Goal: Download file/media

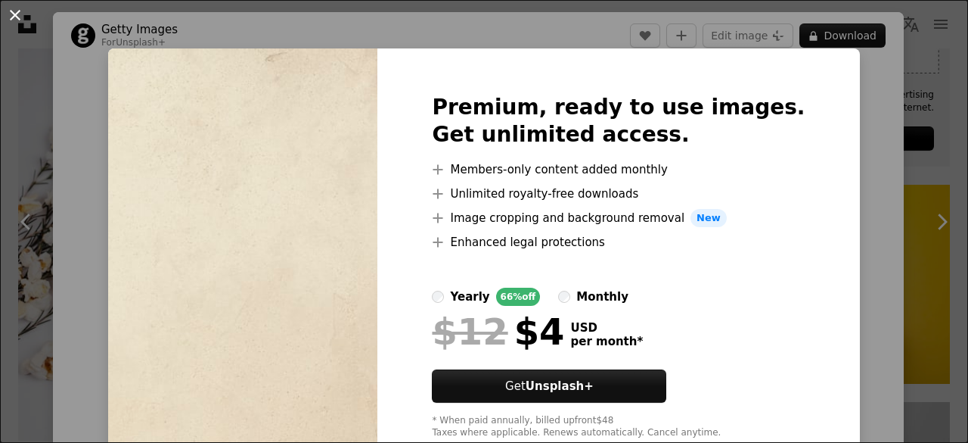
click at [11, 12] on button "An X shape" at bounding box center [15, 15] width 18 height 18
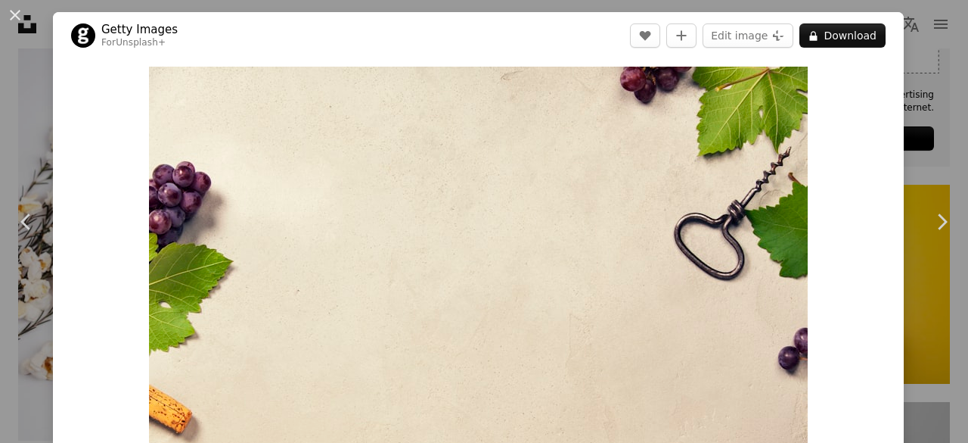
click at [11, 12] on button "An X shape" at bounding box center [15, 15] width 18 height 18
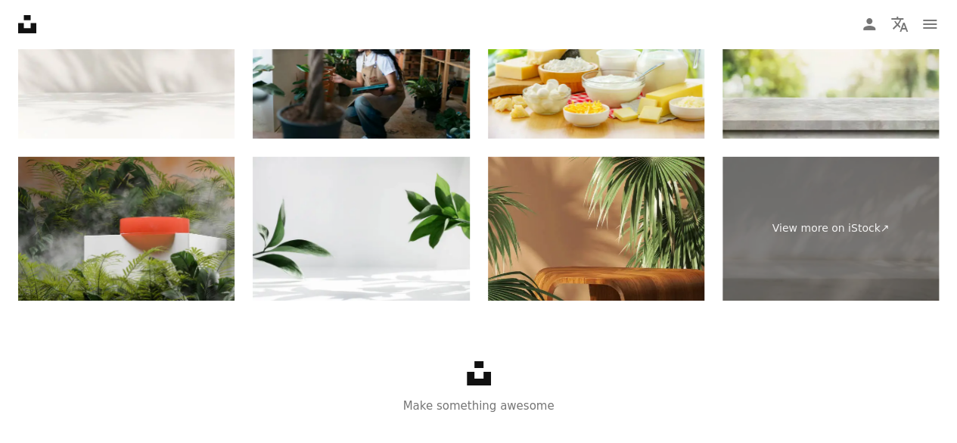
scroll to position [2777, 0]
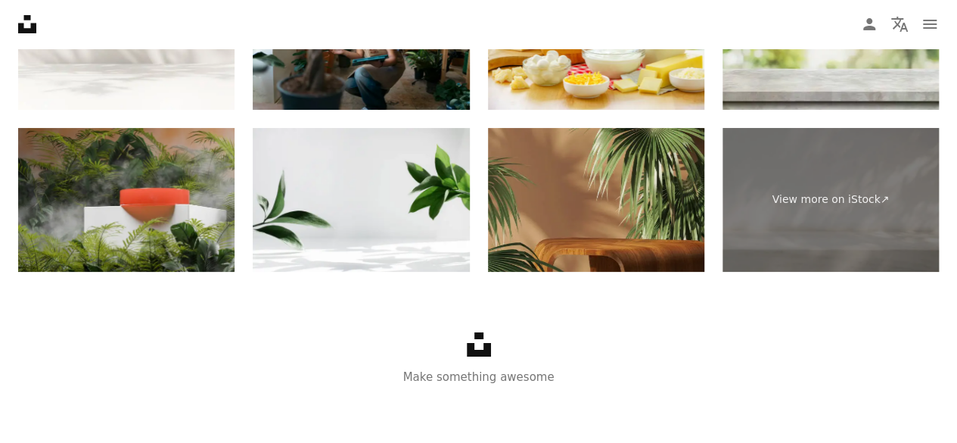
click at [605, 235] on img at bounding box center [596, 200] width 216 height 144
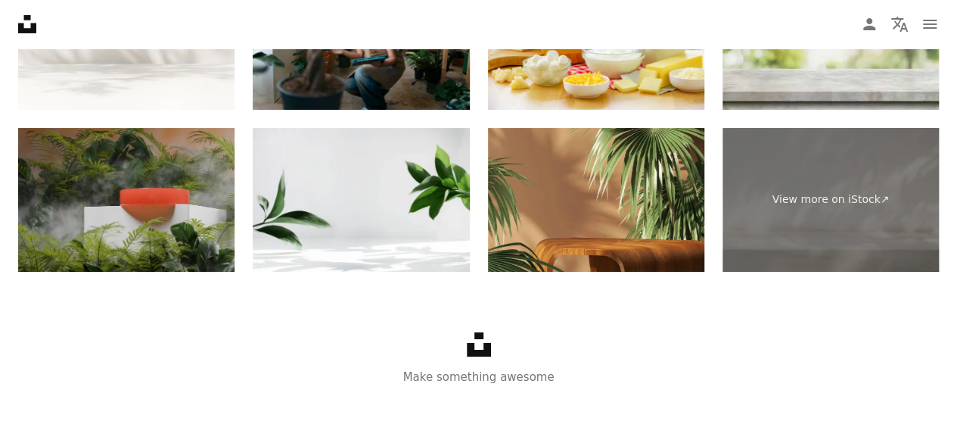
click at [174, 210] on img at bounding box center [126, 200] width 216 height 144
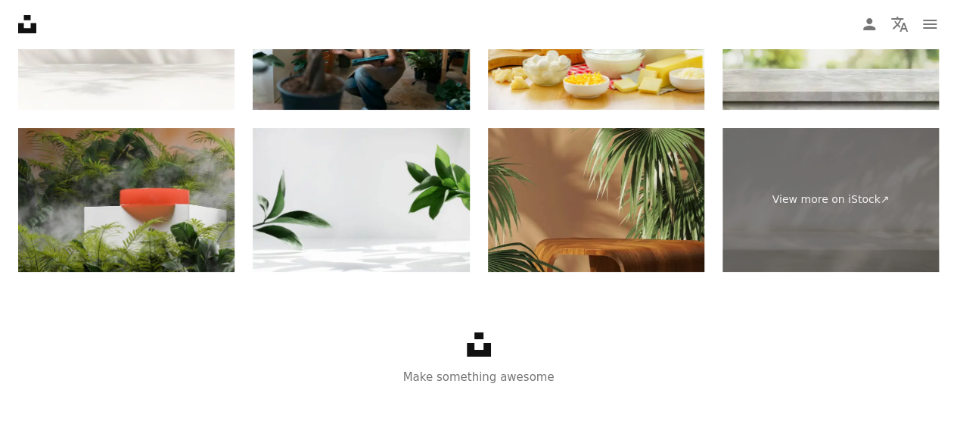
scroll to position [2662, 0]
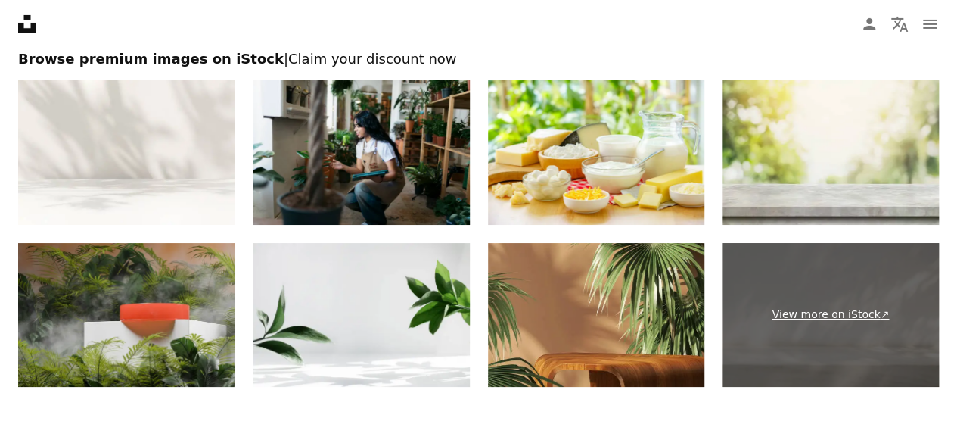
click at [803, 294] on link "View more on iStock ↗" at bounding box center [830, 315] width 216 height 144
